Goal: Transaction & Acquisition: Purchase product/service

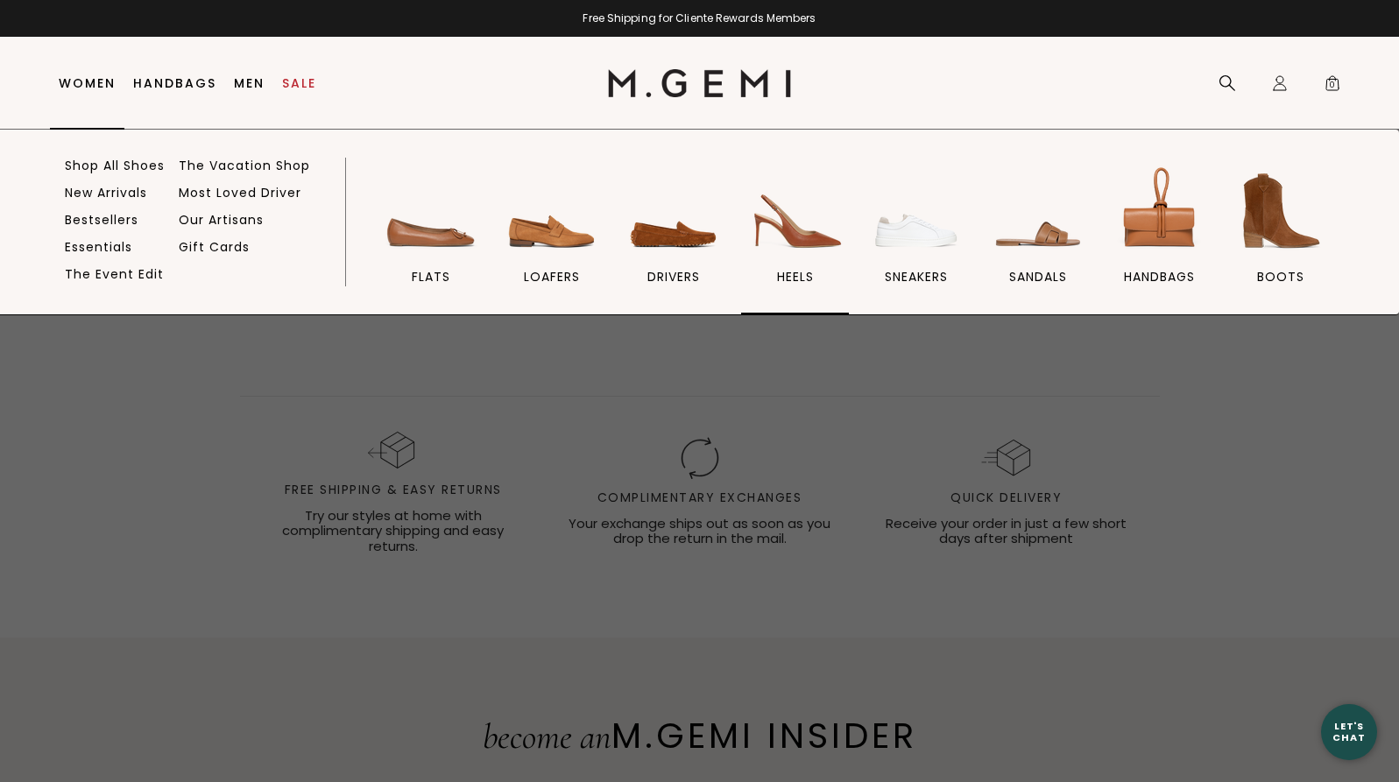
click at [782, 239] on img at bounding box center [795, 211] width 98 height 98
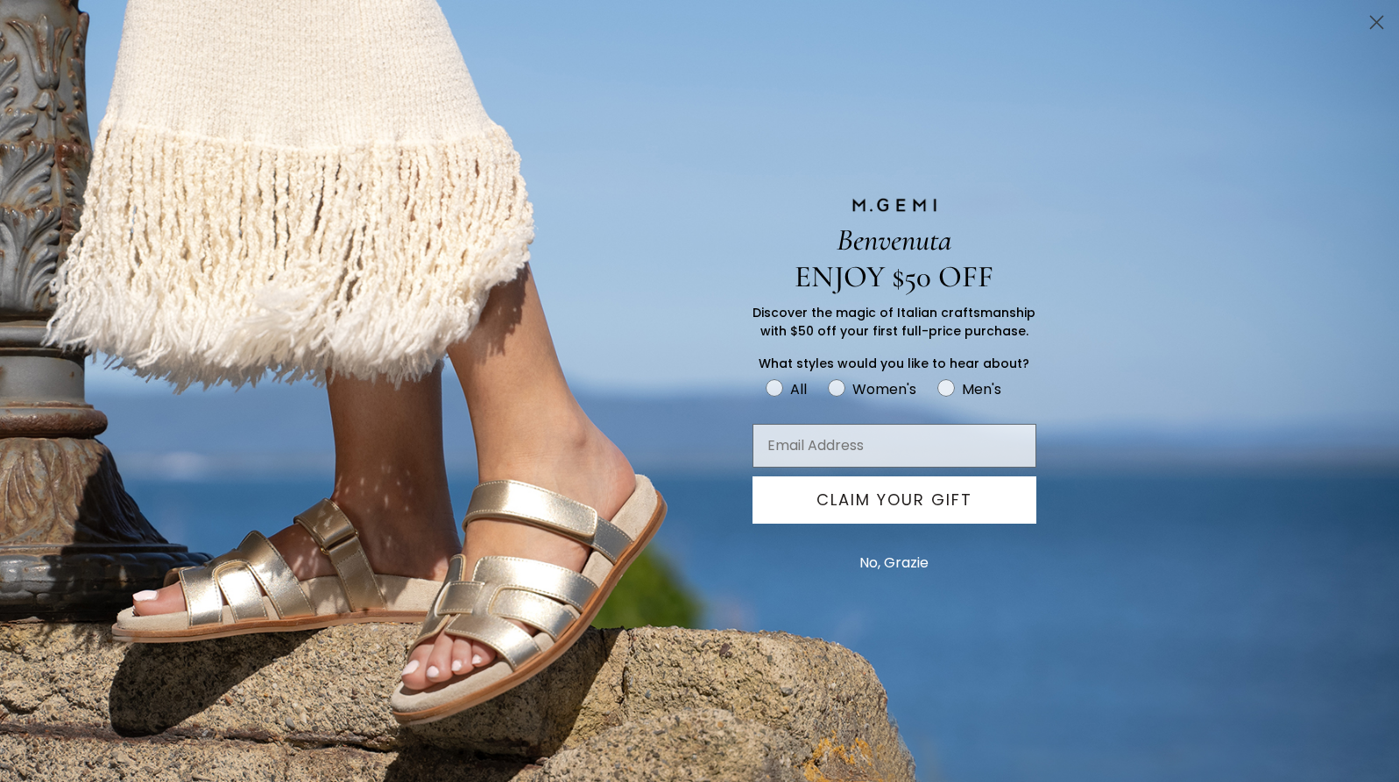
scroll to position [647, 0]
click at [1381, 13] on circle "Close dialog" at bounding box center [1376, 22] width 29 height 29
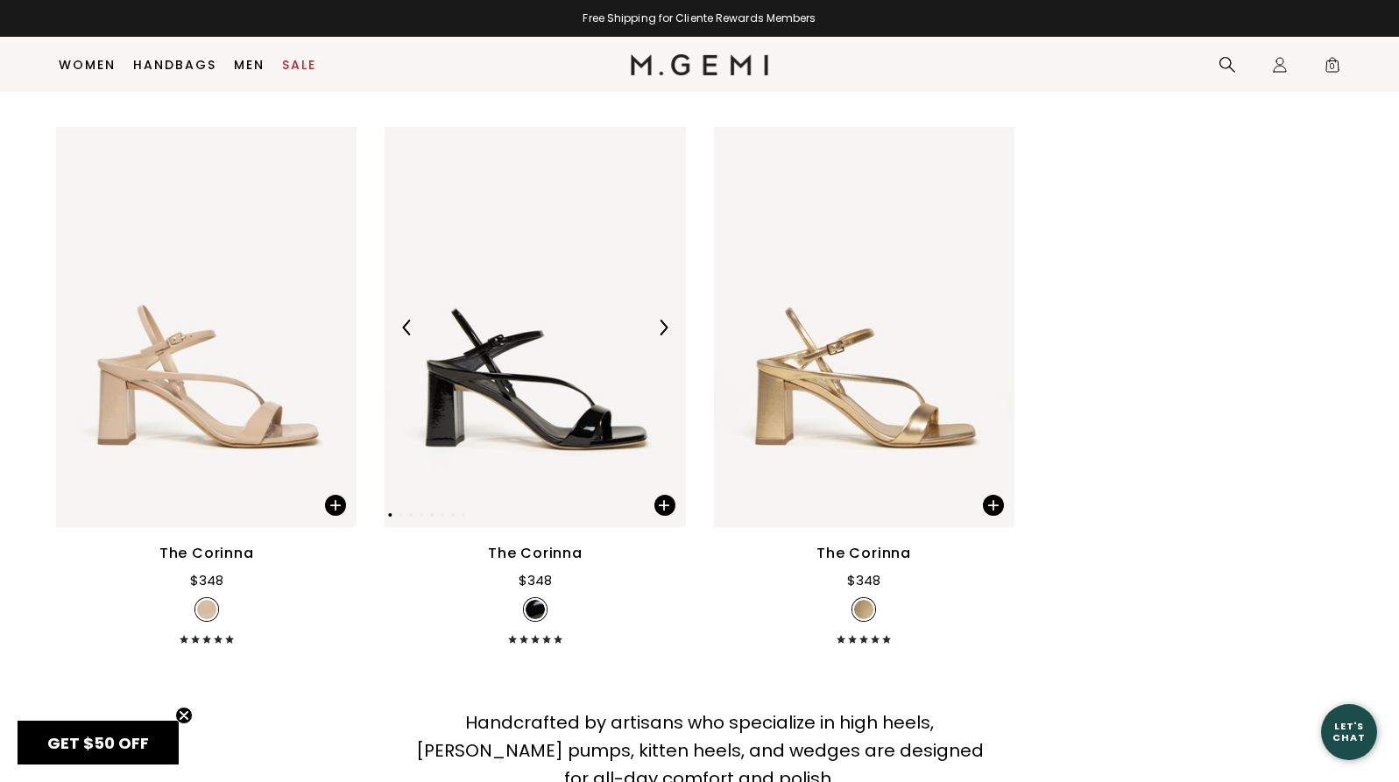
scroll to position [5307, 0]
click at [675, 335] on div at bounding box center [535, 329] width 301 height 28
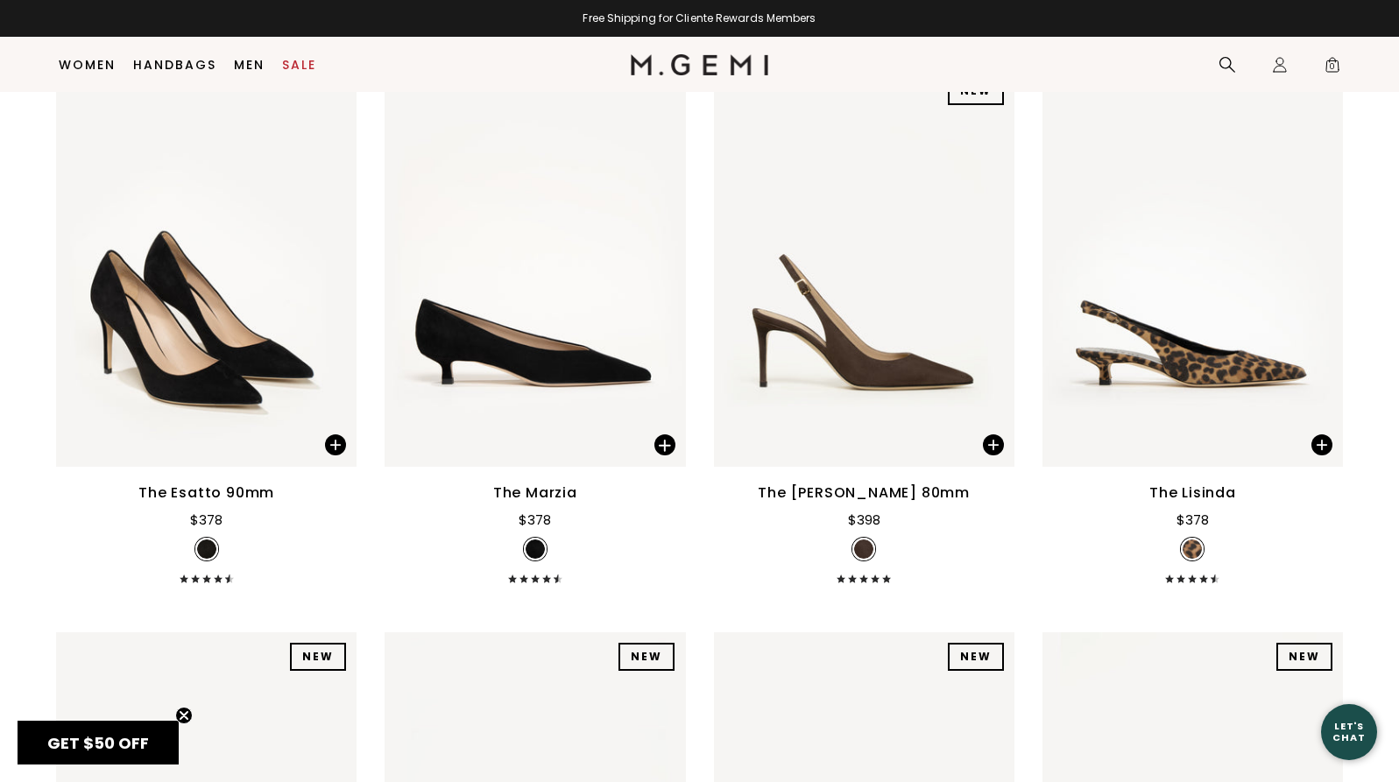
scroll to position [0, 0]
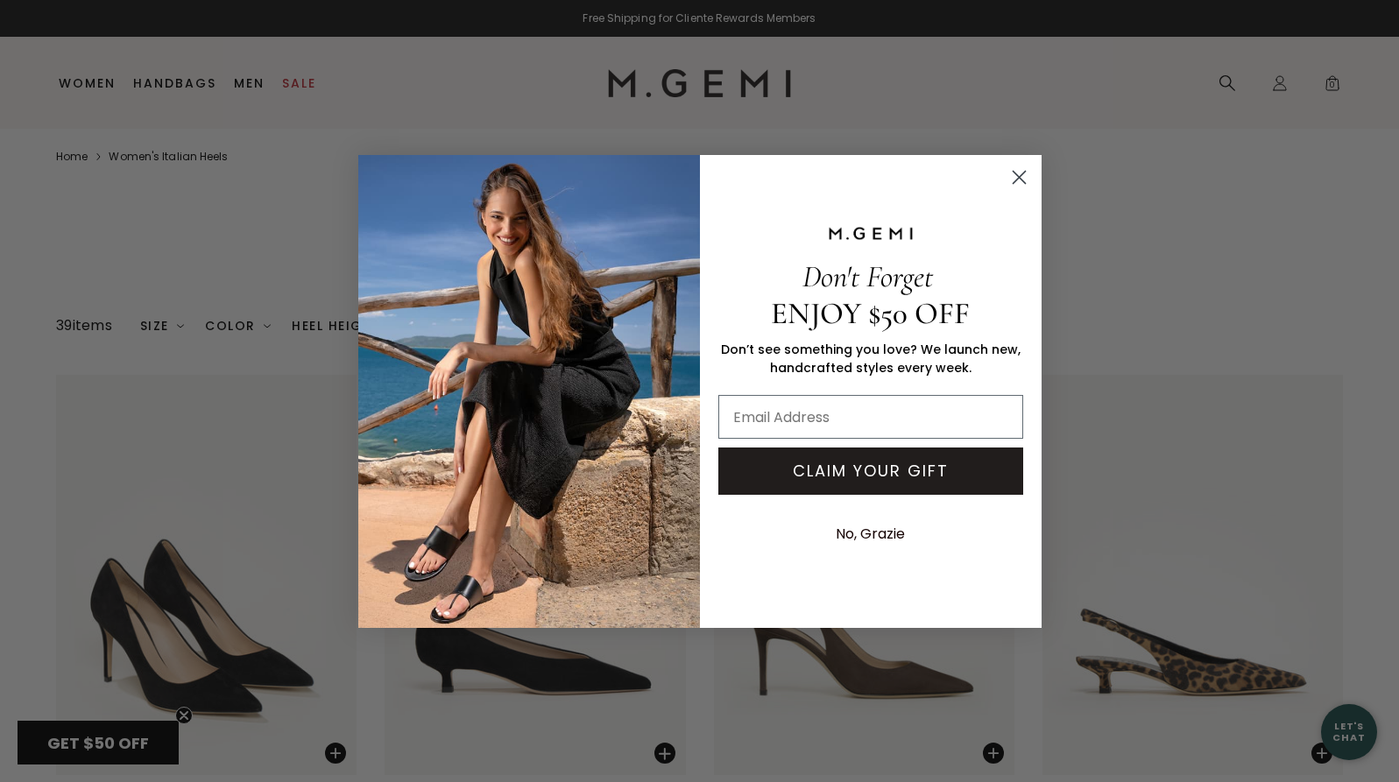
click at [1021, 183] on circle "Close dialog" at bounding box center [1018, 176] width 29 height 29
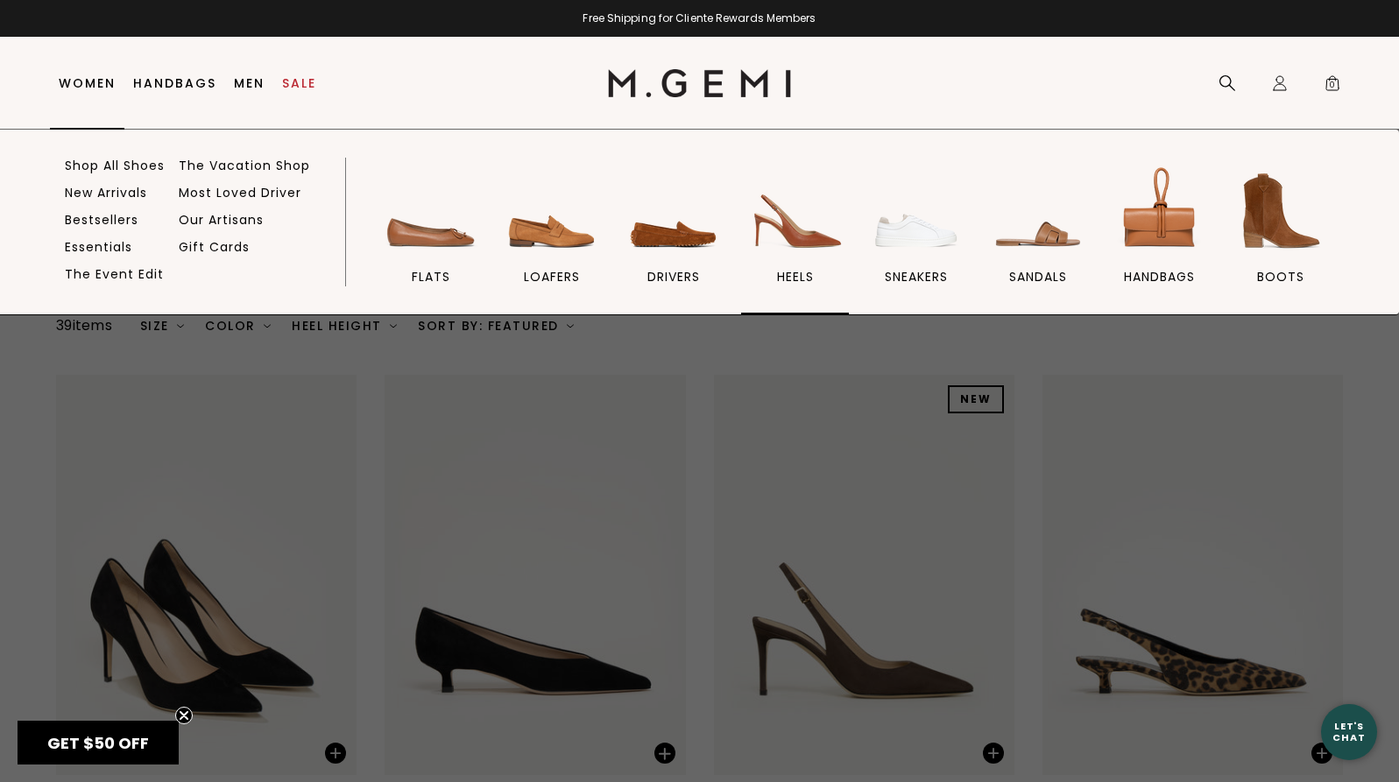
click at [787, 230] on img at bounding box center [795, 211] width 98 height 98
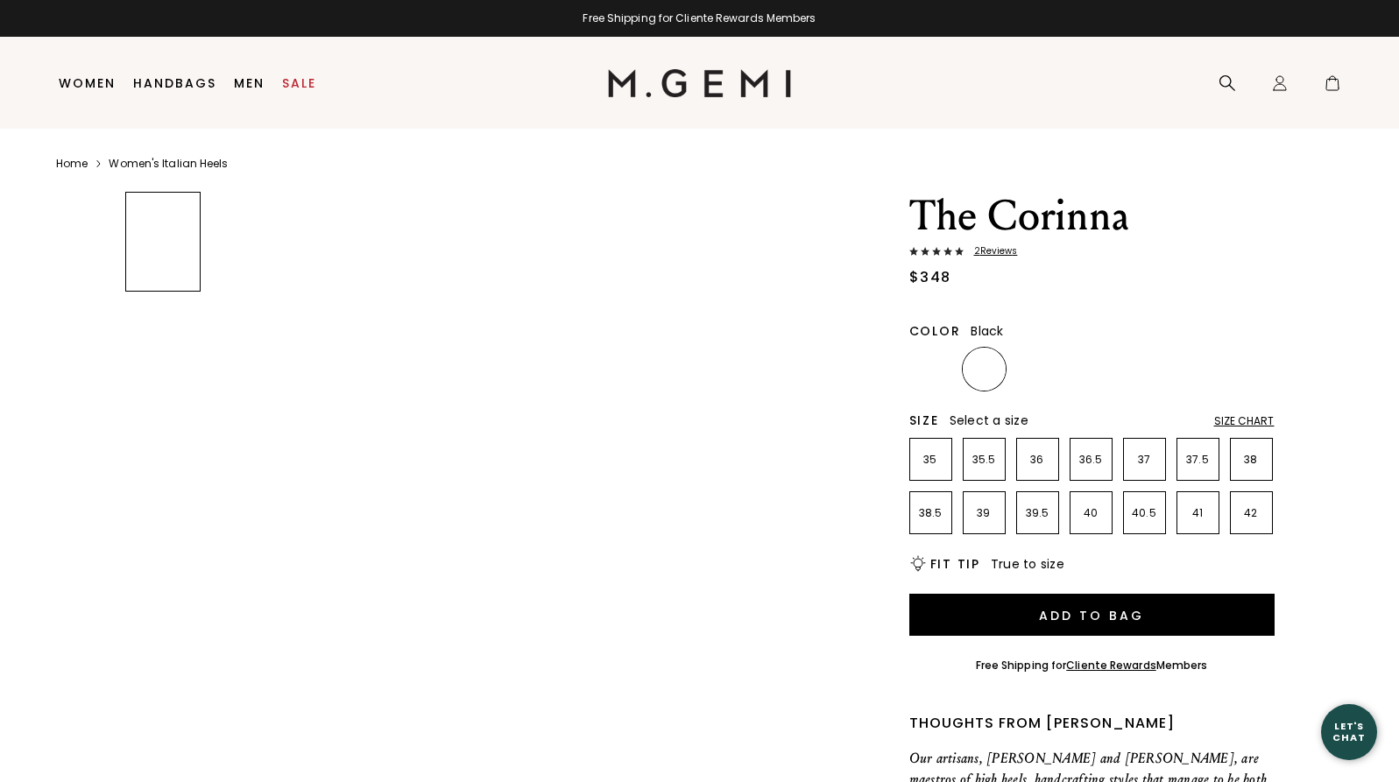
click at [669, 327] on img at bounding box center [546, 639] width 671 height 894
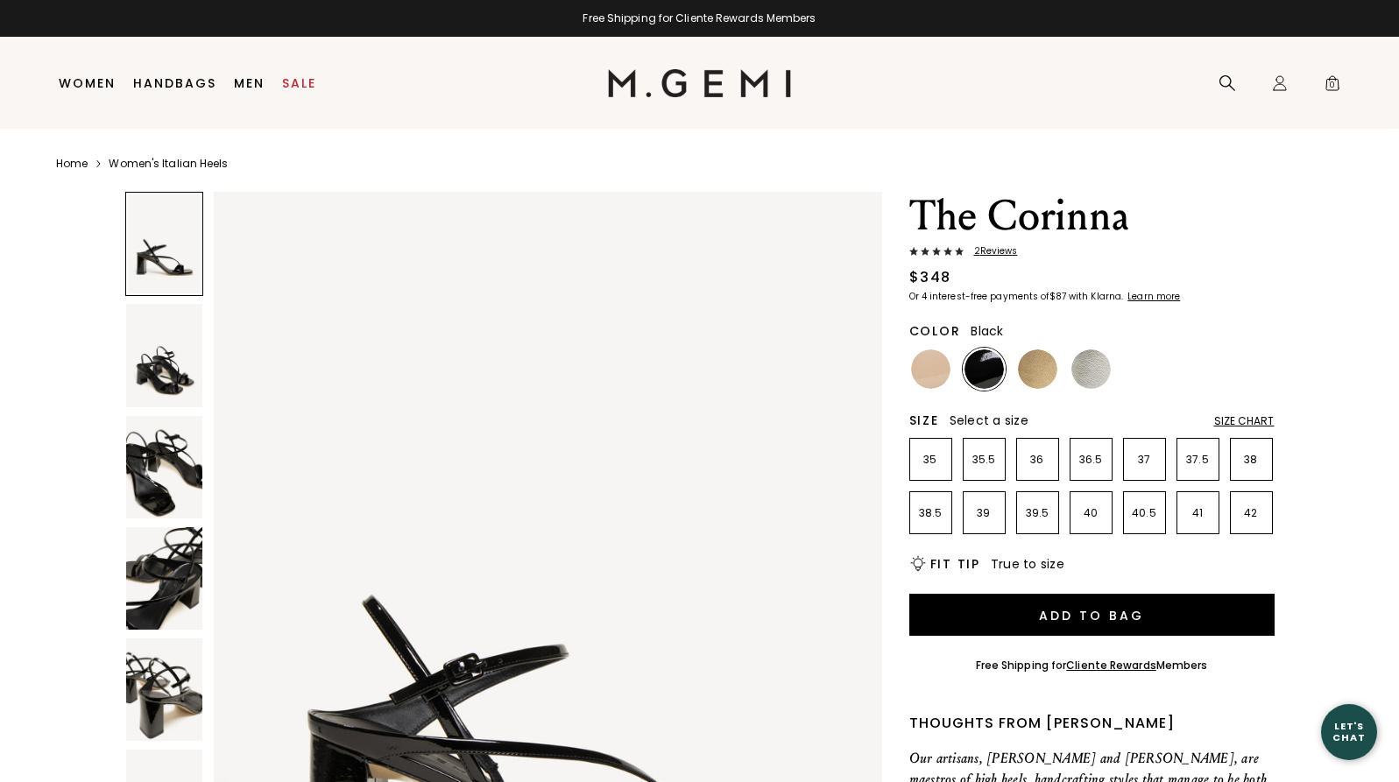
scroll to position [210, 0]
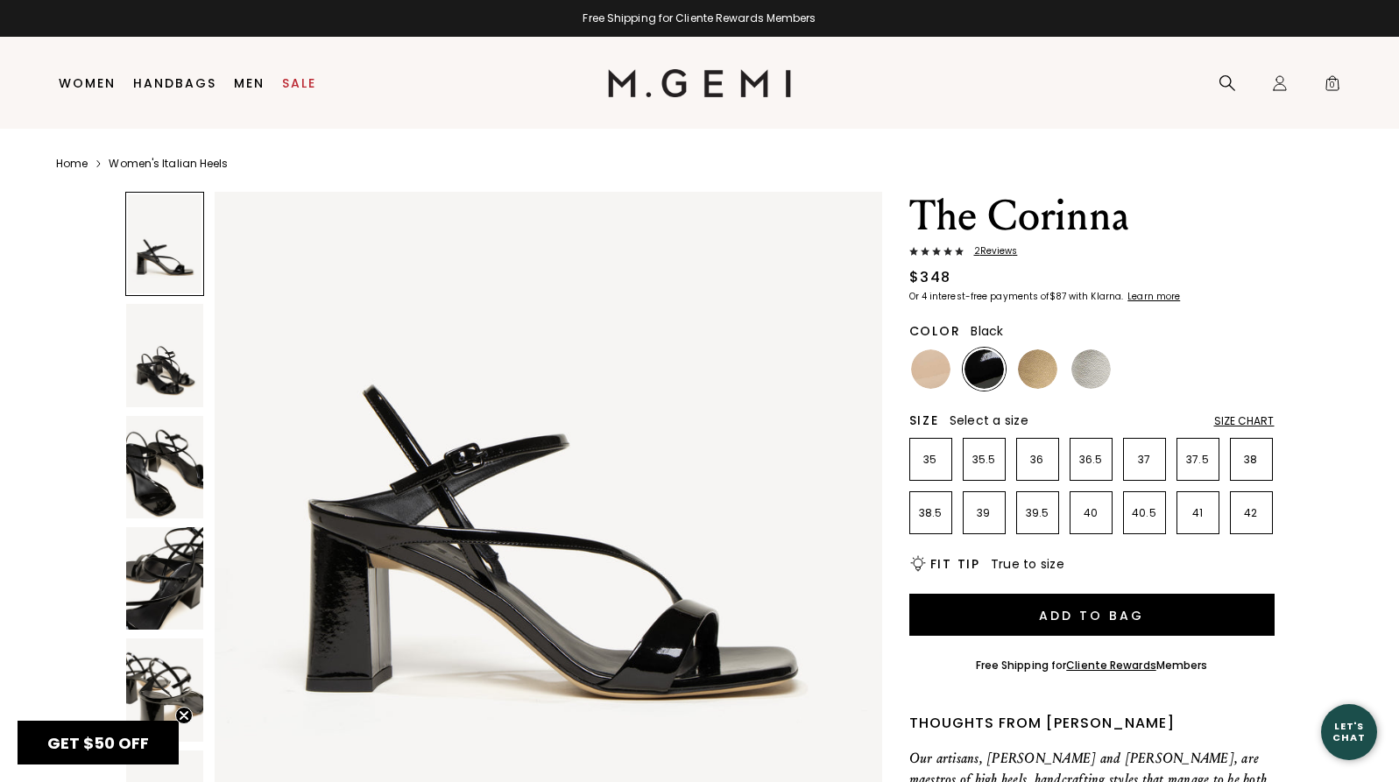
click at [171, 371] on img at bounding box center [164, 355] width 77 height 103
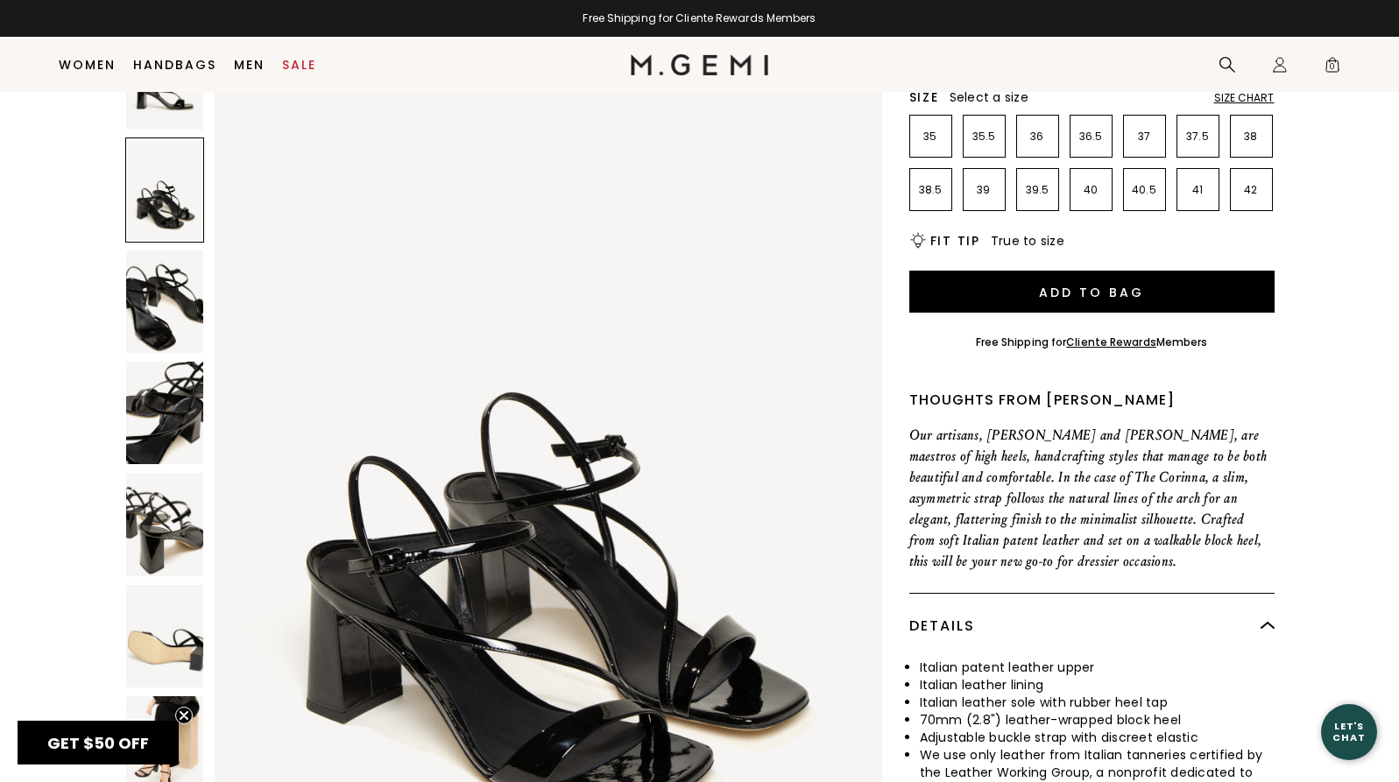
scroll to position [277, 0]
